Goal: Communication & Community: Share content

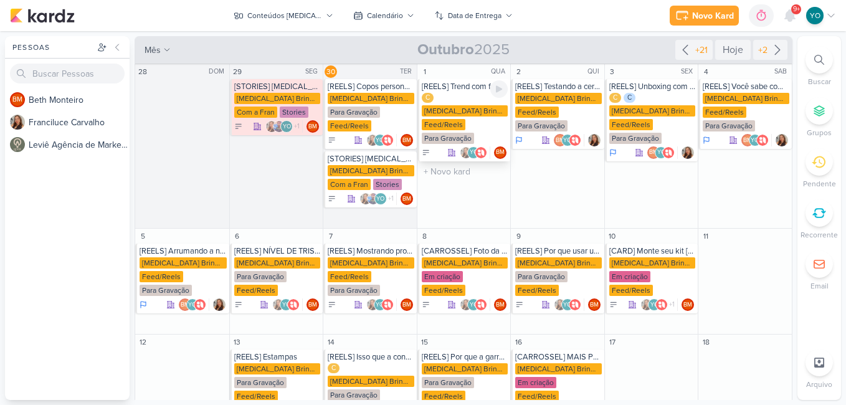
click at [472, 105] on div "[MEDICAL_DATA] Brindes PF" at bounding box center [465, 110] width 87 height 11
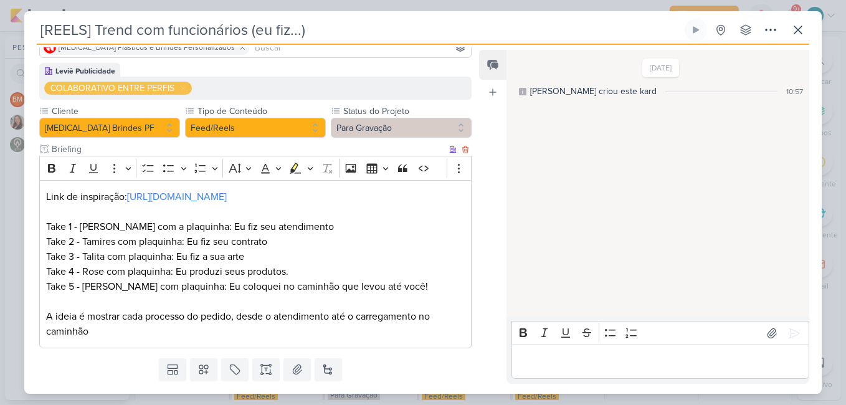
scroll to position [125, 0]
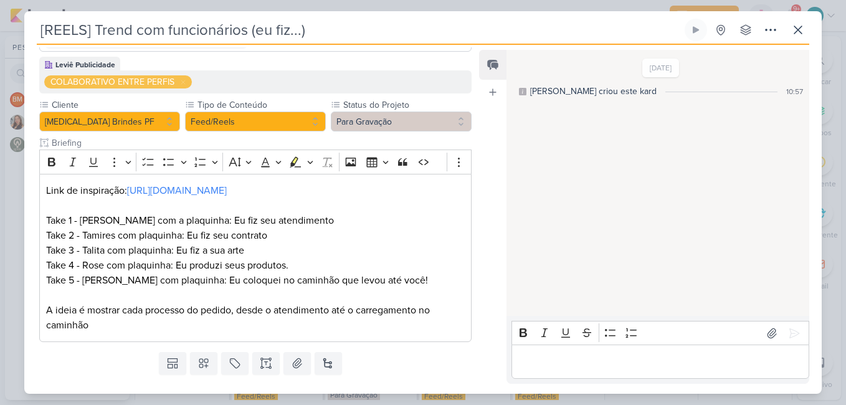
click at [599, 374] on div "Editor editing area: main" at bounding box center [660, 361] width 298 height 34
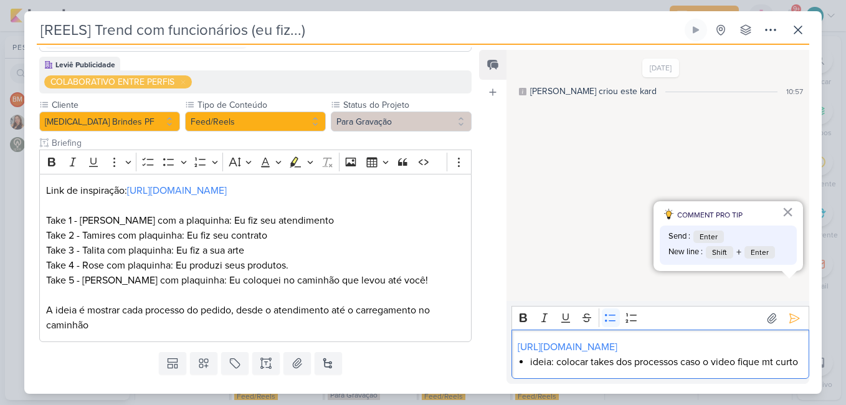
drag, startPoint x: 531, startPoint y: 349, endPoint x: 559, endPoint y: 370, distance: 35.1
click at [559, 370] on div "[URL][DOMAIN_NAME] ideia: colocar takes dos processos caso o video fique mt cur…" at bounding box center [660, 353] width 298 height 49
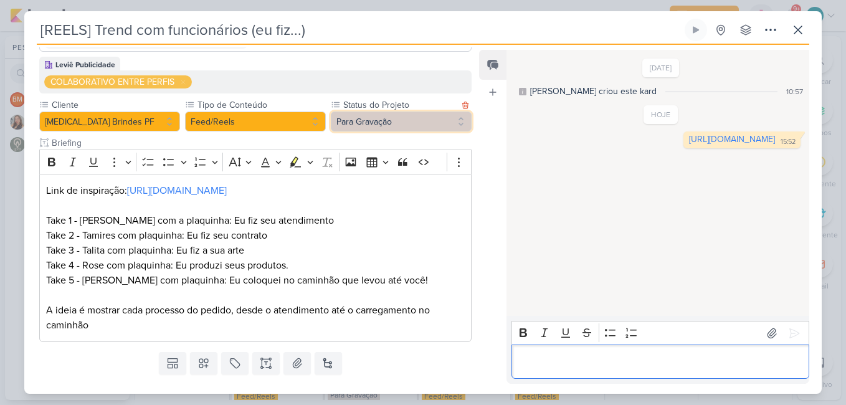
click at [432, 111] on button "Para Gravação" at bounding box center [401, 121] width 141 height 20
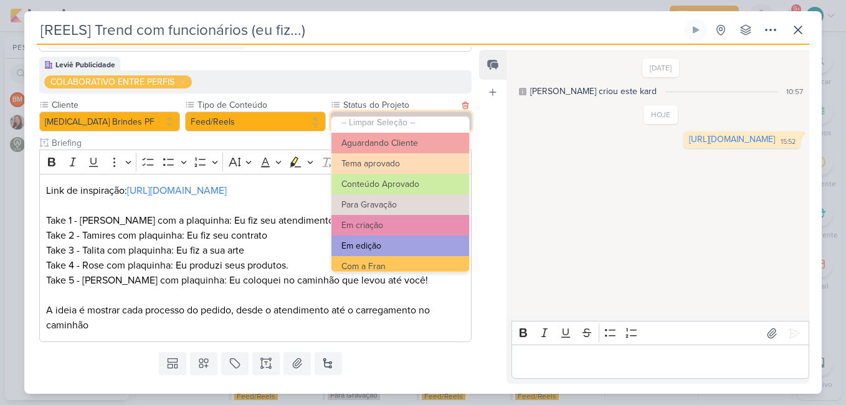
scroll to position [0, 0]
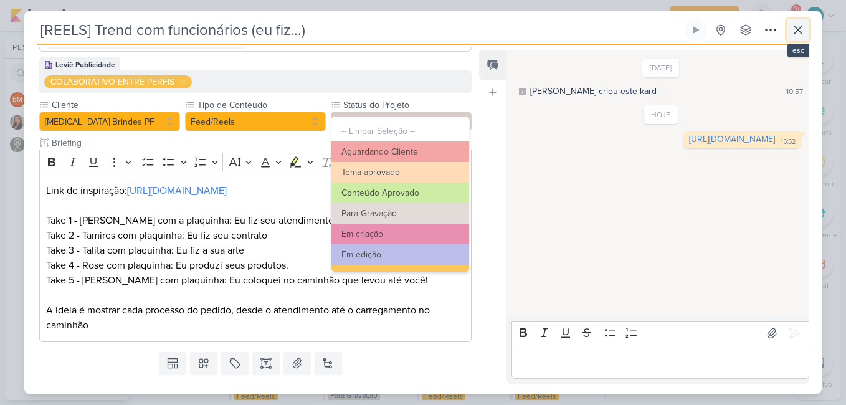
click at [796, 30] on icon at bounding box center [797, 29] width 15 height 15
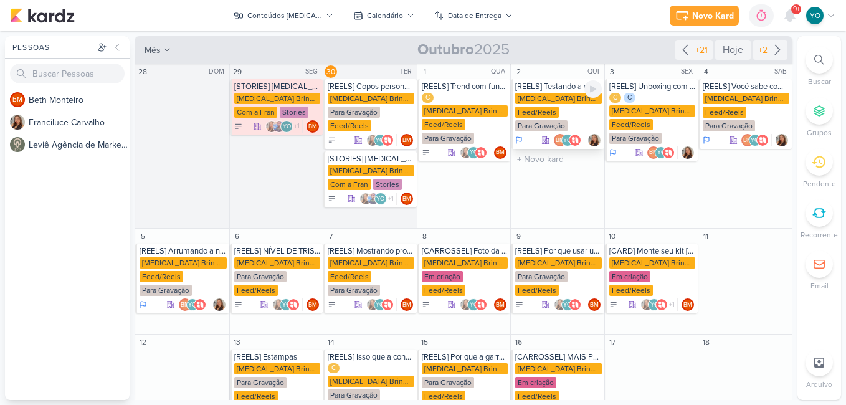
click at [567, 121] on div "[MEDICAL_DATA] Brindes PF Feed/Reels Para Gravação" at bounding box center [558, 113] width 87 height 40
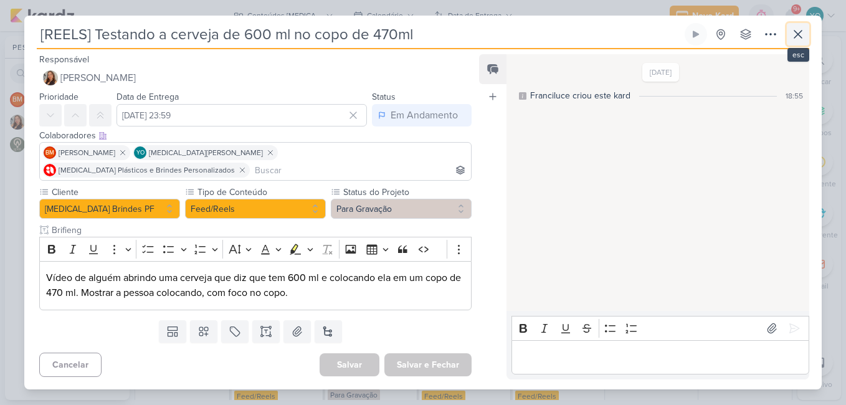
click at [801, 42] on icon at bounding box center [797, 34] width 15 height 15
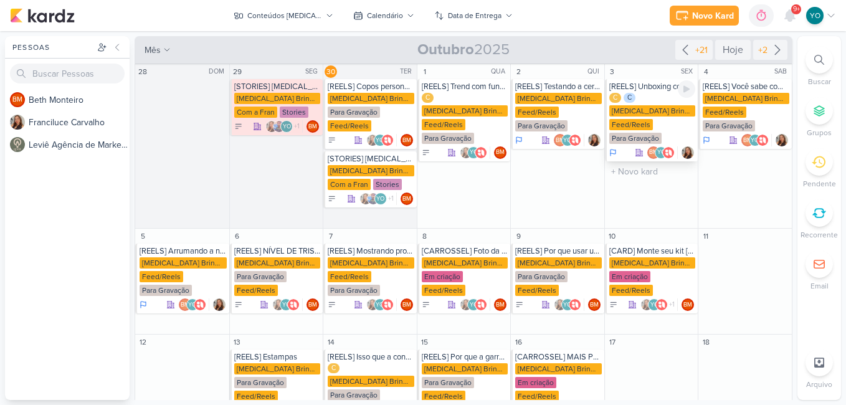
click at [655, 118] on div "C C [MEDICAL_DATA] Brindes PF Feed/Reels Para Gravação" at bounding box center [652, 119] width 87 height 52
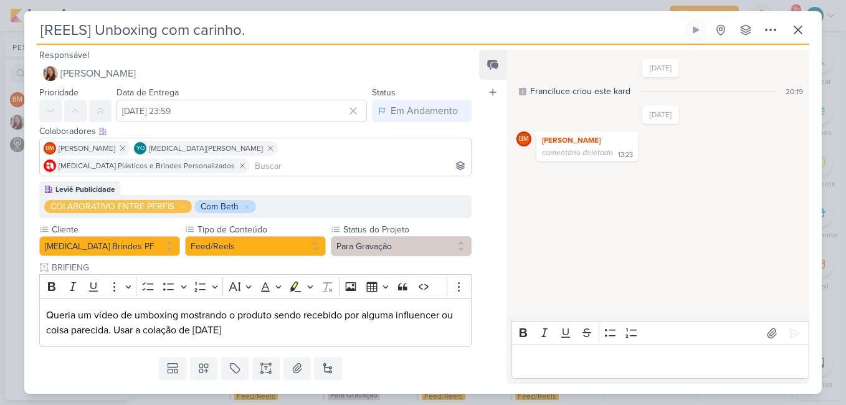
click at [602, 367] on p "Editor editing area: main" at bounding box center [660, 361] width 285 height 15
click at [804, 31] on icon at bounding box center [797, 29] width 15 height 15
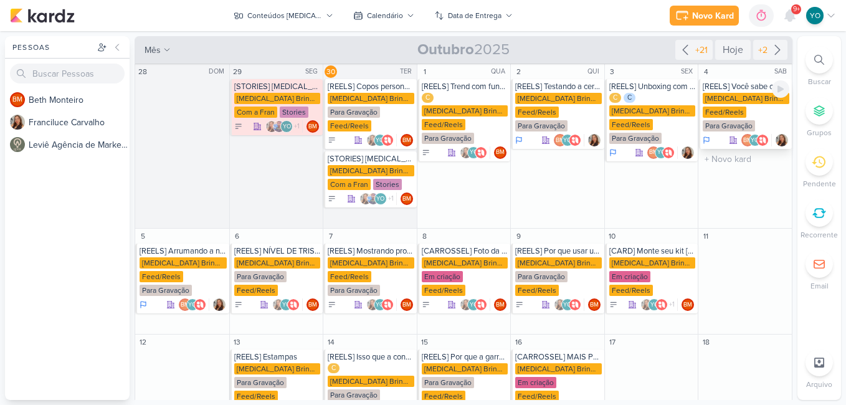
click at [732, 117] on div "Feed/Reels" at bounding box center [725, 112] width 44 height 11
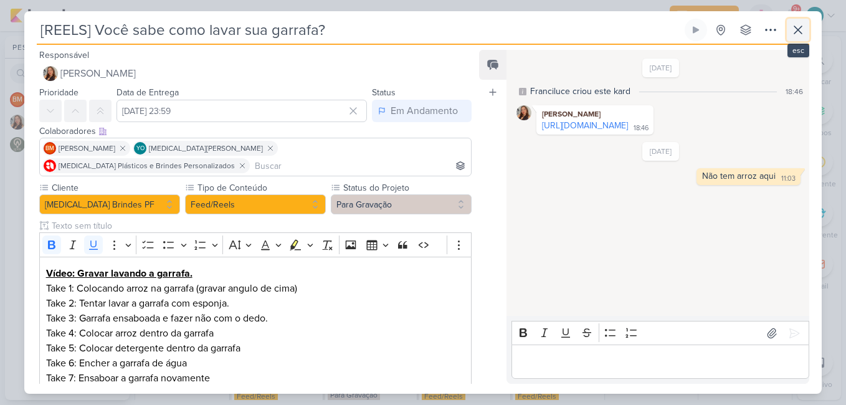
click at [799, 32] on icon at bounding box center [797, 29] width 15 height 15
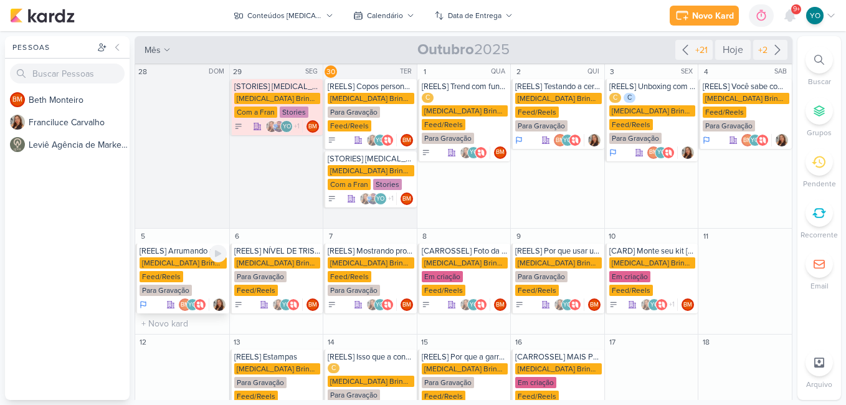
click at [174, 275] on div "Feed/Reels" at bounding box center [162, 276] width 44 height 11
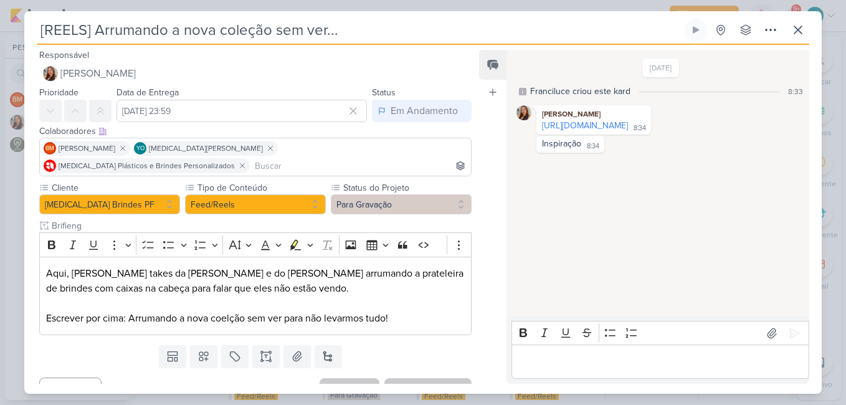
click at [571, 351] on div "Editor editing area: main" at bounding box center [660, 361] width 298 height 34
click at [570, 362] on p "Editor editing area: main" at bounding box center [660, 361] width 285 height 15
click at [798, 27] on icon at bounding box center [797, 29] width 15 height 15
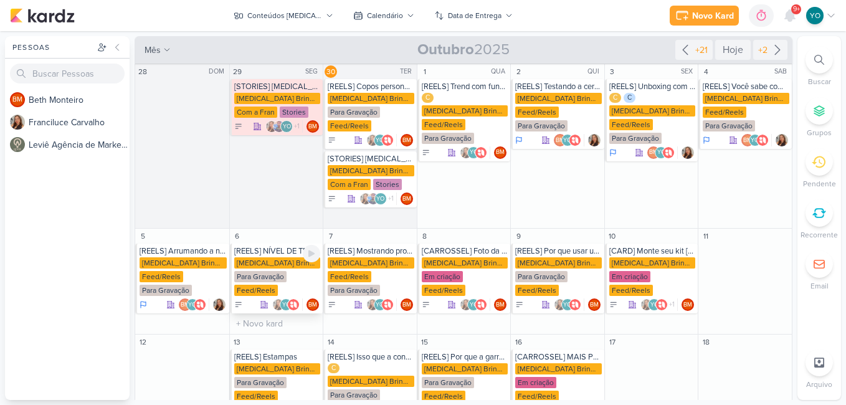
click at [284, 264] on div "[MEDICAL_DATA] Brindes PF" at bounding box center [277, 262] width 87 height 11
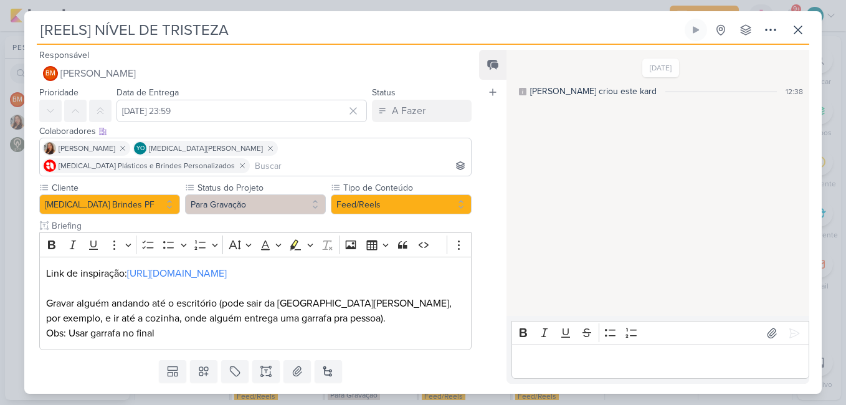
click at [619, 363] on p "Editor editing area: main" at bounding box center [660, 361] width 285 height 15
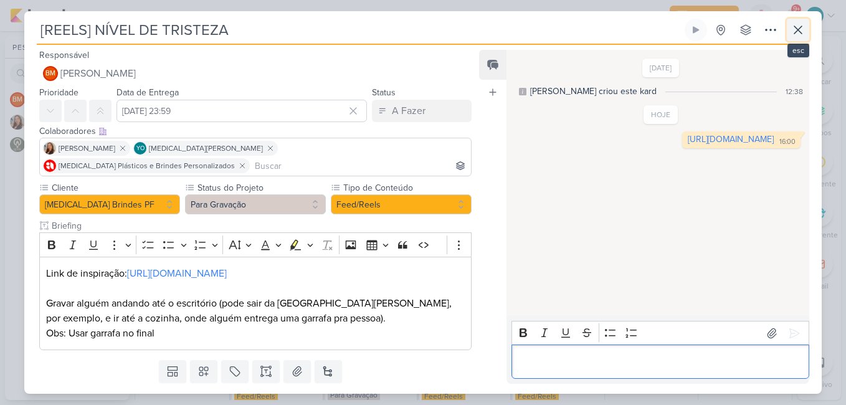
click at [794, 25] on icon at bounding box center [797, 29] width 15 height 15
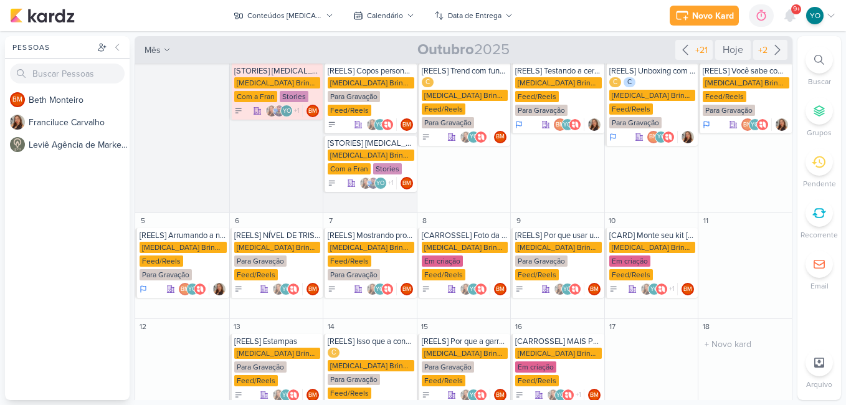
scroll to position [62, 0]
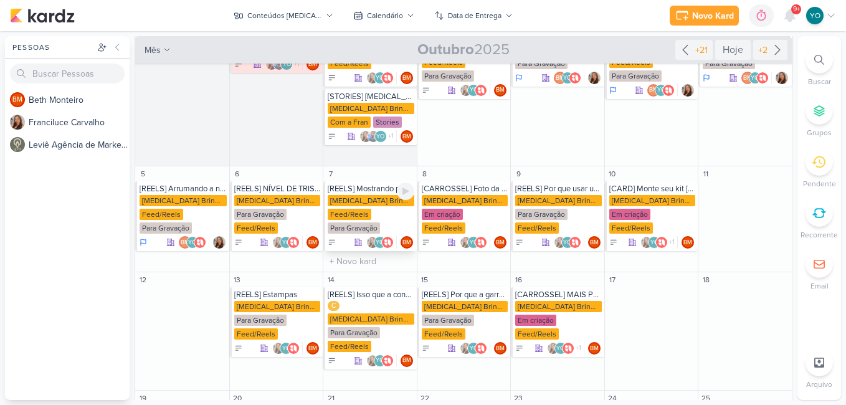
click at [367, 207] on div "[MEDICAL_DATA] Brindes PF Feed/Reels Para Gravação" at bounding box center [371, 215] width 87 height 40
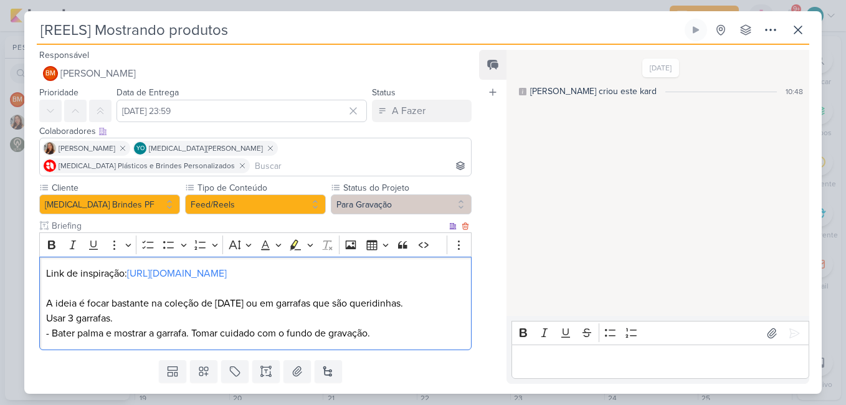
click at [418, 301] on p "A ideia é focar bastante na coleção de [DATE] ou em garrafas que são queridinha…" at bounding box center [255, 303] width 419 height 15
click at [590, 354] on p "Editor editing area: main" at bounding box center [660, 361] width 285 height 15
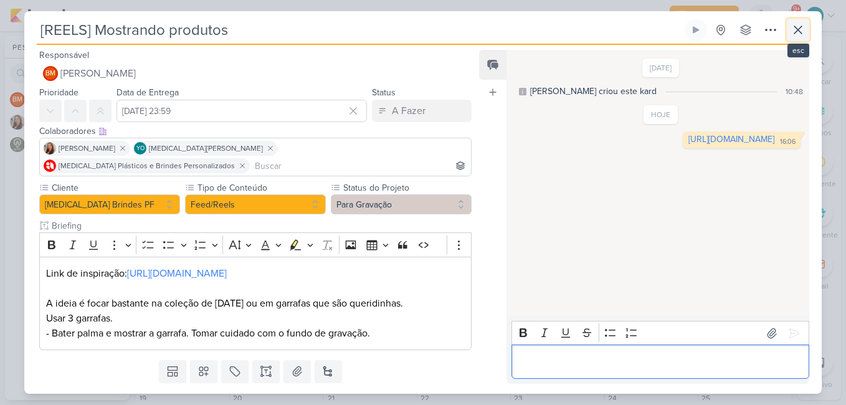
click at [796, 33] on icon at bounding box center [797, 29] width 15 height 15
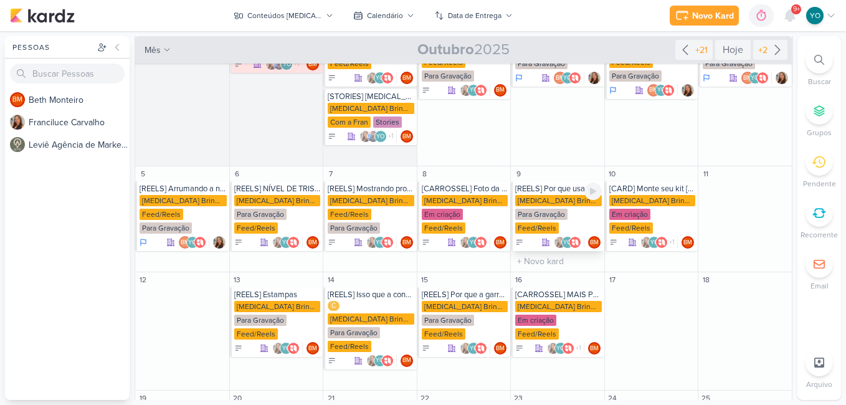
click at [563, 217] on div "Para Gravação" at bounding box center [541, 214] width 52 height 11
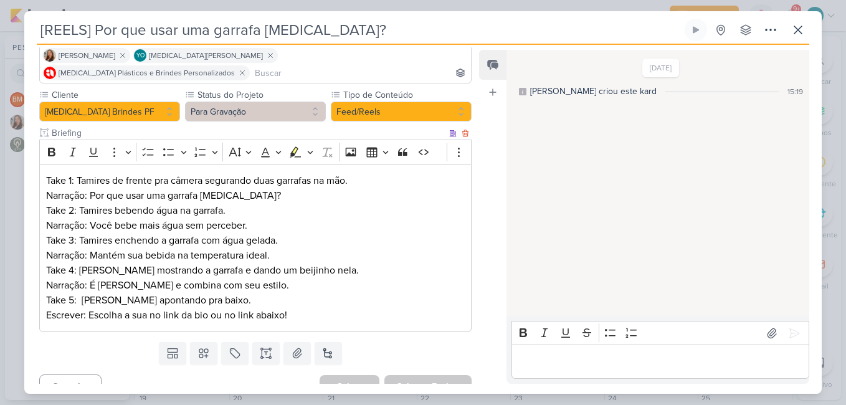
scroll to position [0, 0]
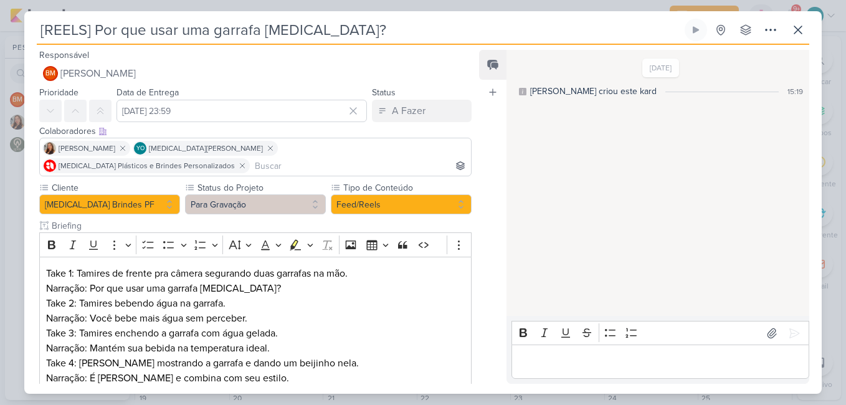
click at [646, 352] on div "Editor editing area: main" at bounding box center [660, 361] width 298 height 34
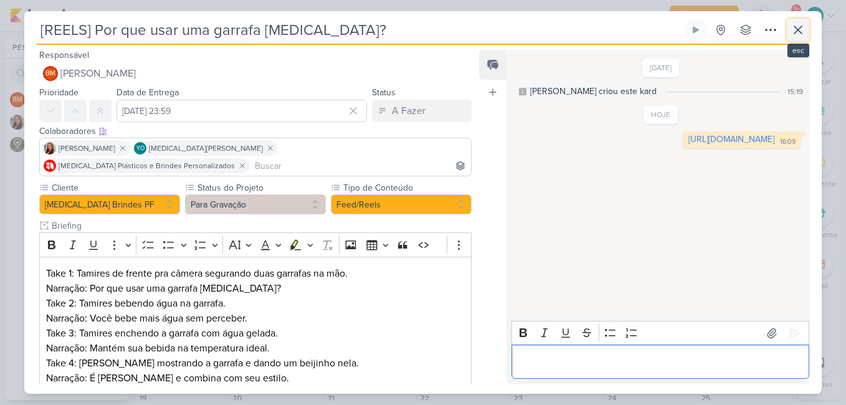
click at [795, 31] on icon at bounding box center [797, 29] width 15 height 15
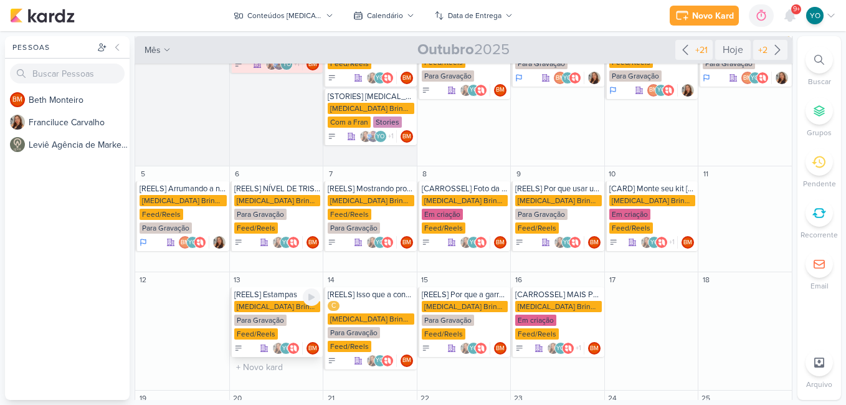
click at [282, 316] on div "Para Gravação" at bounding box center [260, 320] width 52 height 11
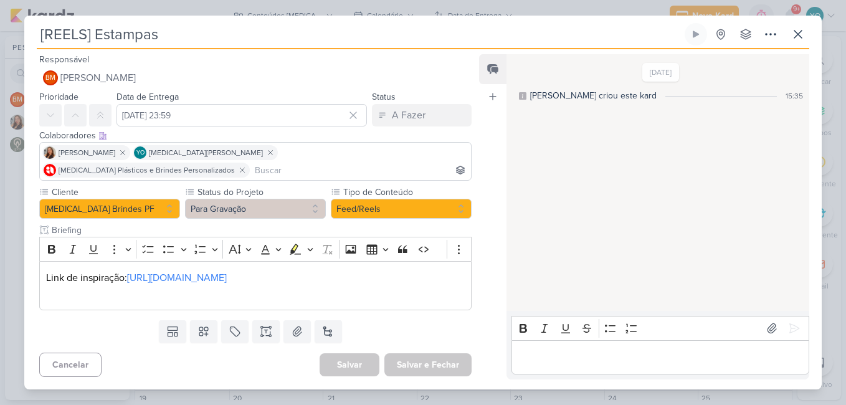
click at [569, 355] on p "Editor editing area: main" at bounding box center [660, 356] width 285 height 15
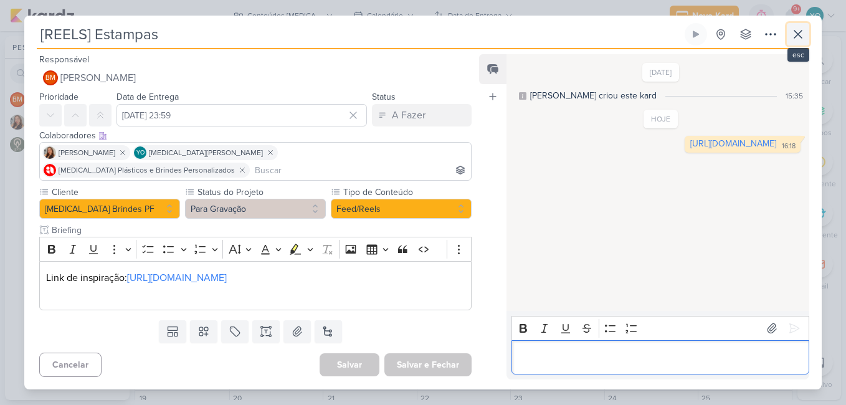
click at [797, 34] on icon at bounding box center [797, 34] width 15 height 15
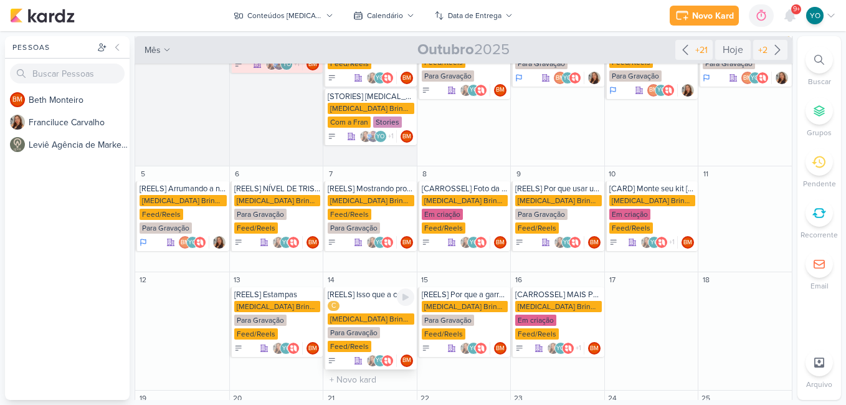
click at [381, 320] on div "C [MEDICAL_DATA] Brindes PF Para Gravação Feed/Reels" at bounding box center [371, 327] width 87 height 52
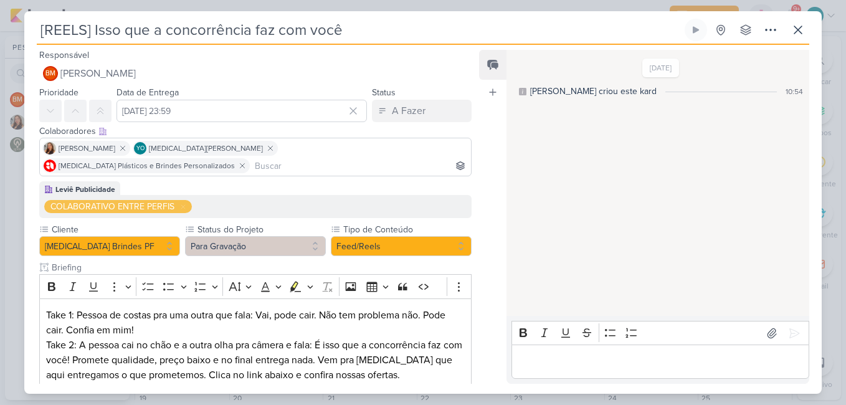
click at [592, 350] on div "Editor editing area: main" at bounding box center [660, 361] width 298 height 34
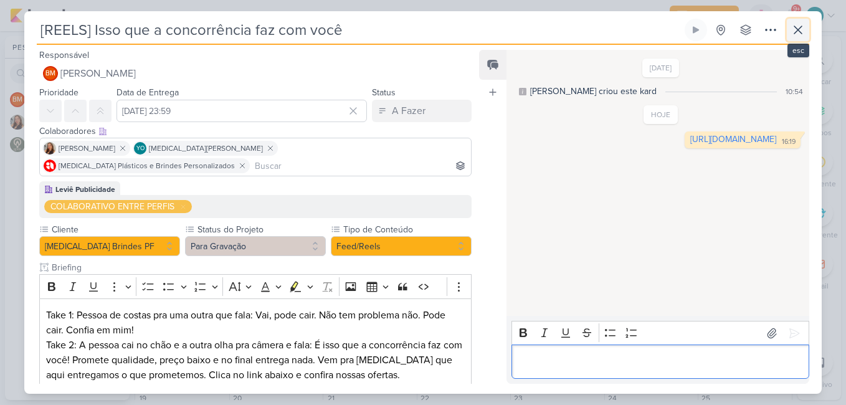
click at [808, 26] on button at bounding box center [798, 30] width 22 height 22
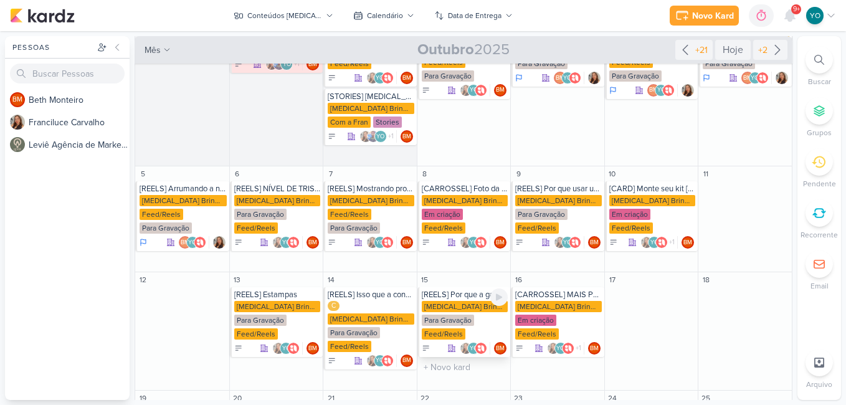
click at [475, 322] on div "[MEDICAL_DATA] Brindes PF Para Gravação Feed/Reels" at bounding box center [465, 321] width 87 height 40
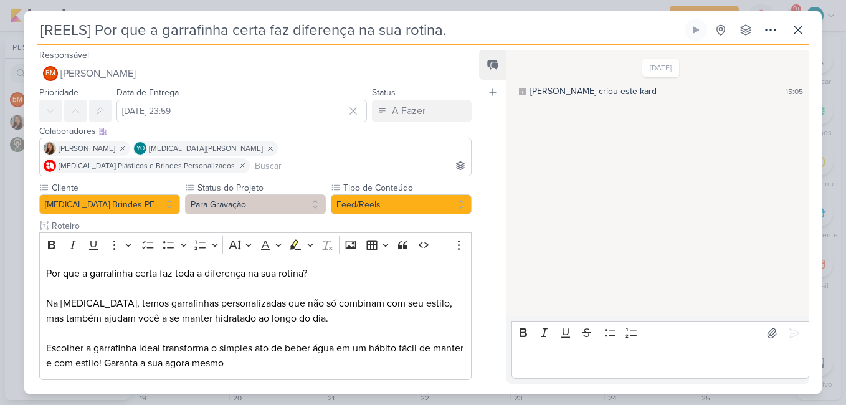
click at [596, 367] on p "Editor editing area: main" at bounding box center [660, 361] width 285 height 15
click at [803, 22] on icon at bounding box center [797, 29] width 15 height 15
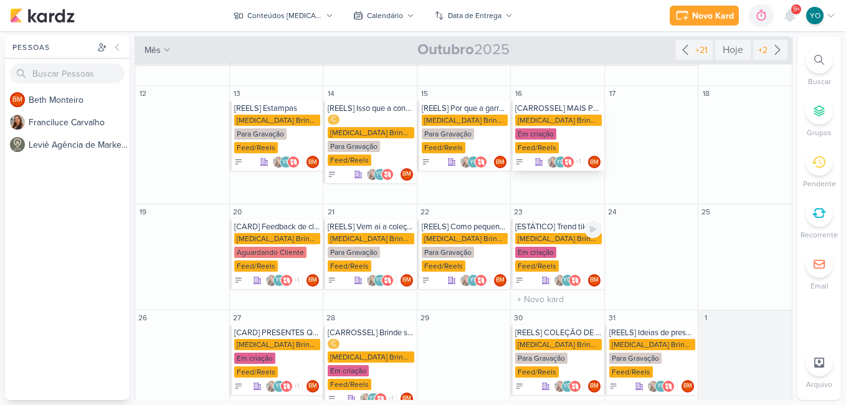
scroll to position [249, 0]
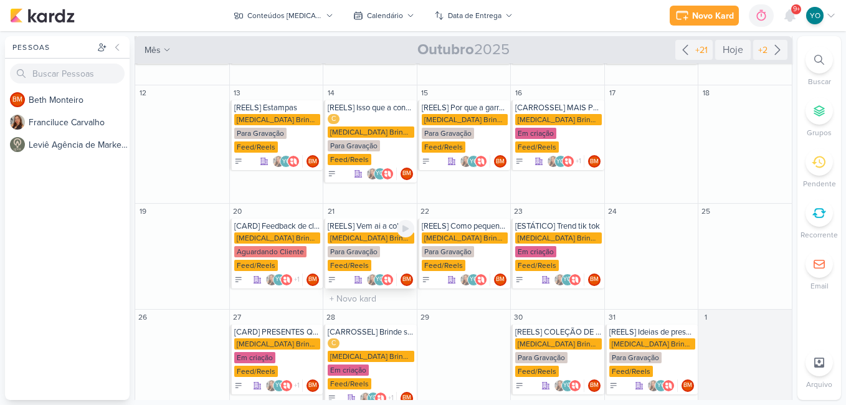
click at [389, 250] on div "[MEDICAL_DATA] Brindes PF Para Gravação Feed/Reels" at bounding box center [371, 252] width 87 height 40
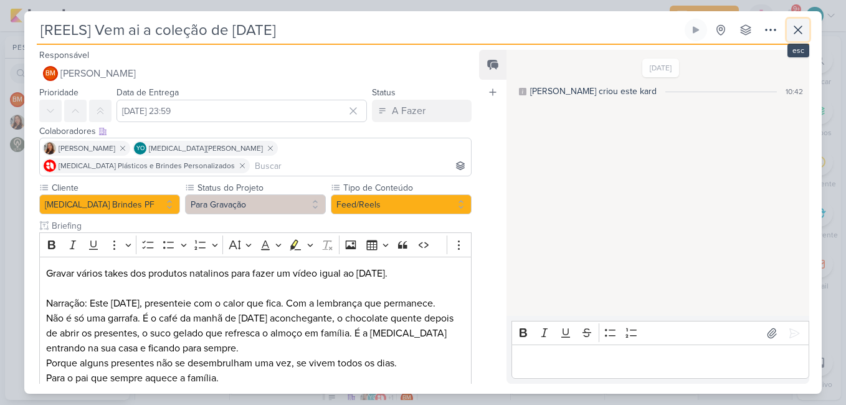
click at [804, 26] on icon at bounding box center [797, 29] width 15 height 15
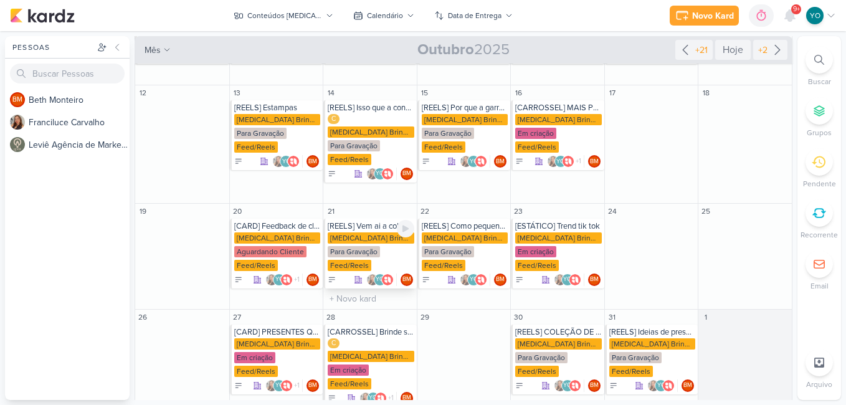
click at [373, 257] on div "[MEDICAL_DATA] Brindes PF Para Gravação Feed/Reels" at bounding box center [371, 252] width 87 height 40
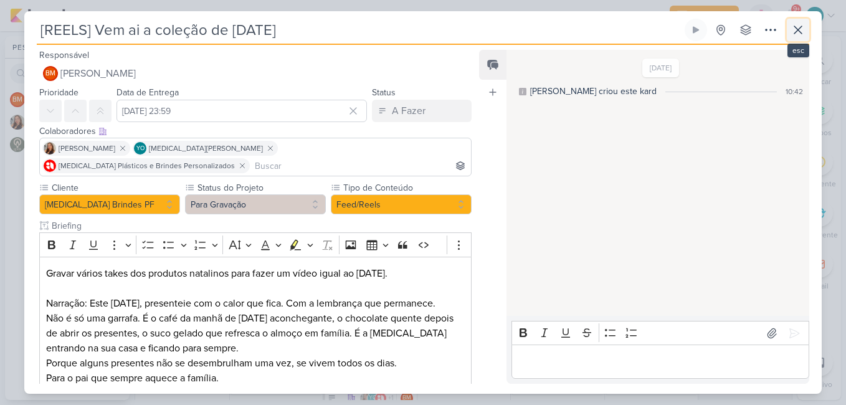
click at [806, 24] on button at bounding box center [798, 30] width 22 height 22
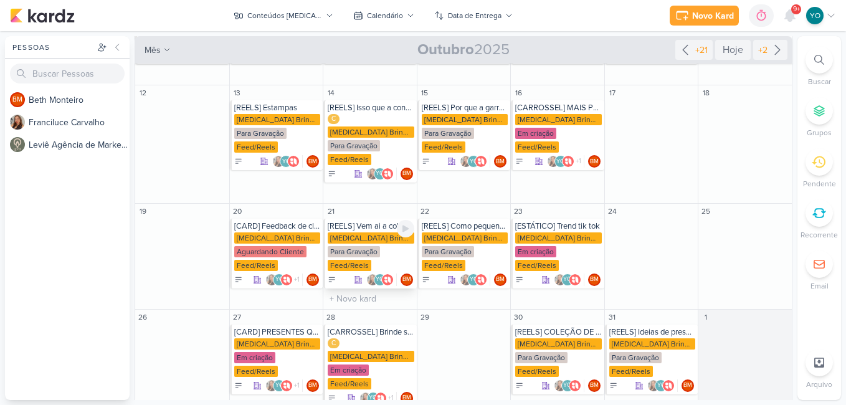
click at [363, 246] on div "Para Gravação" at bounding box center [354, 251] width 52 height 11
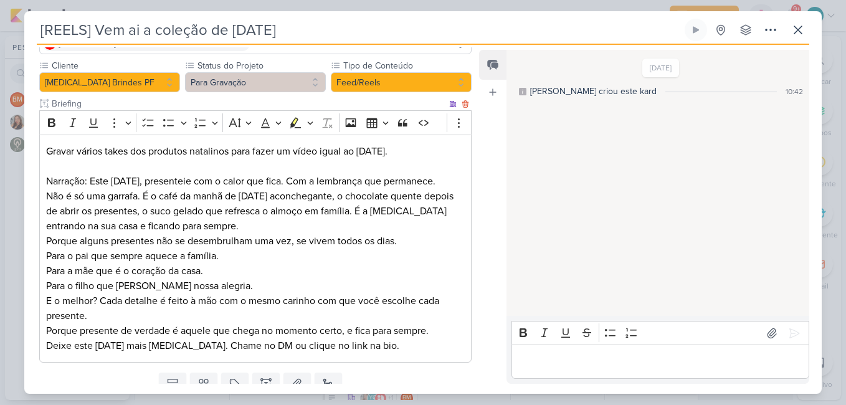
scroll to position [153, 0]
